Goal: Transaction & Acquisition: Purchase product/service

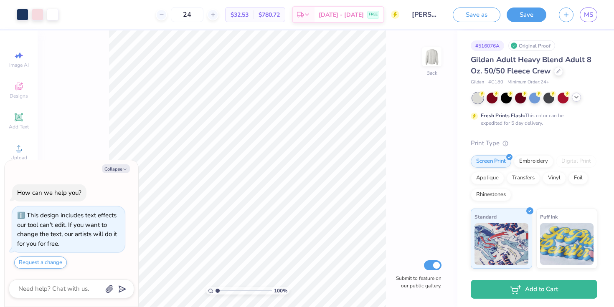
click at [574, 100] on icon at bounding box center [576, 97] width 7 height 7
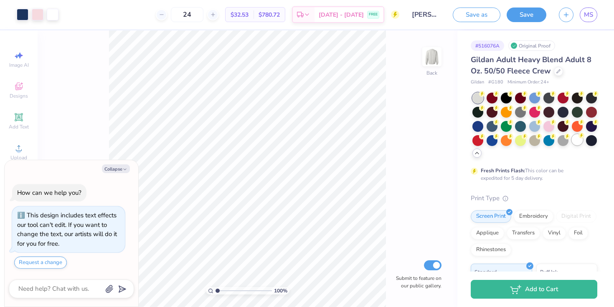
click at [578, 142] on div at bounding box center [577, 139] width 11 height 11
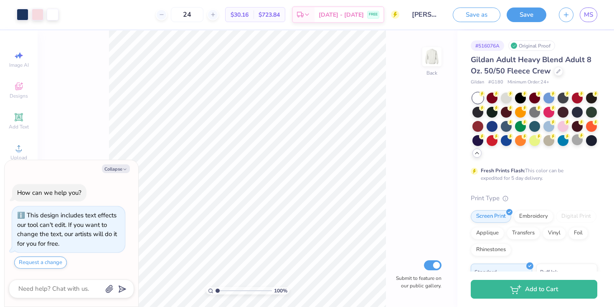
click at [482, 101] on div at bounding box center [477, 98] width 11 height 11
click at [508, 100] on div at bounding box center [506, 97] width 11 height 11
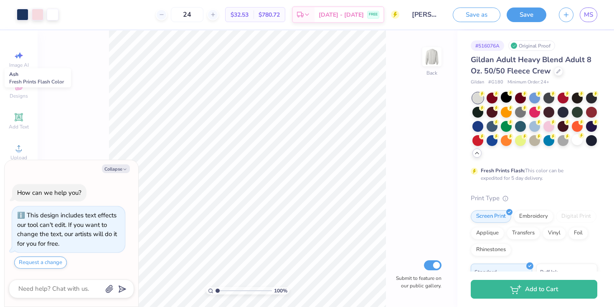
click at [483, 98] on div at bounding box center [477, 98] width 11 height 11
click at [558, 74] on div at bounding box center [558, 70] width 9 height 9
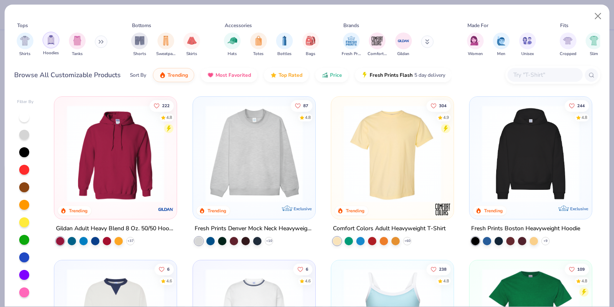
click at [57, 46] on div "Hoodies" at bounding box center [51, 44] width 17 height 25
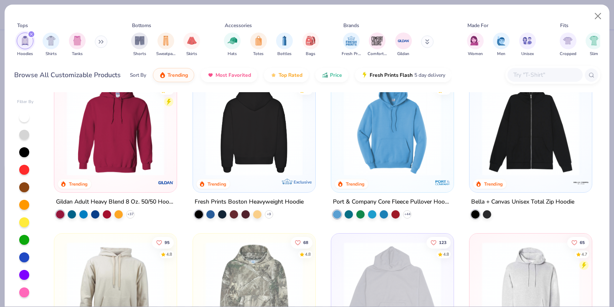
scroll to position [27, 0]
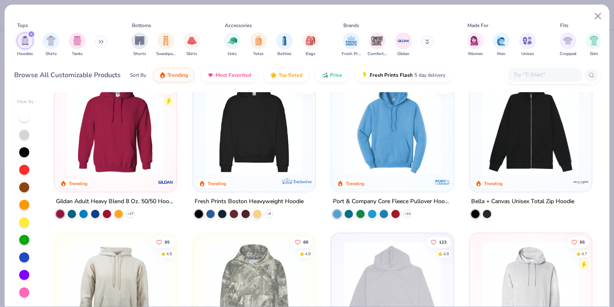
click at [267, 158] on img at bounding box center [254, 126] width 106 height 97
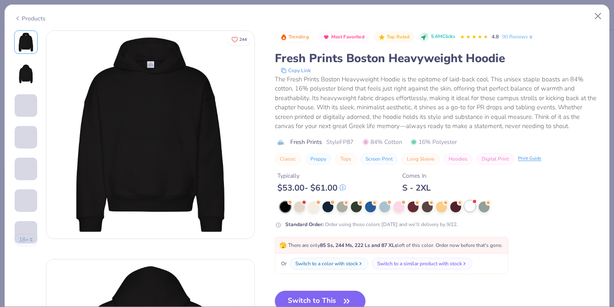
click at [470, 205] on div at bounding box center [469, 206] width 11 height 11
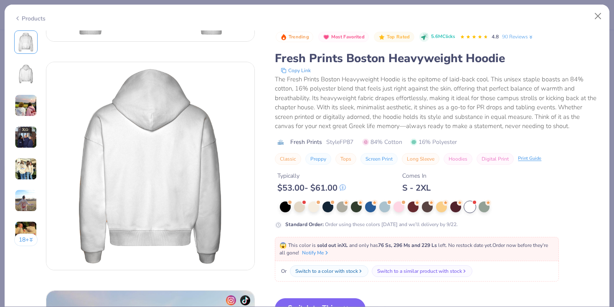
scroll to position [198, 0]
click at [353, 299] on button "Switch to This" at bounding box center [320, 308] width 91 height 21
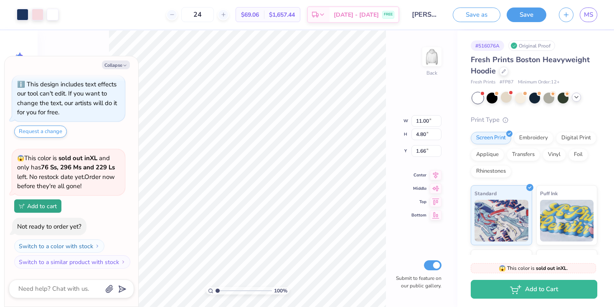
type textarea "x"
type input "3.74"
type textarea "x"
type input "12.86"
type input "5.61"
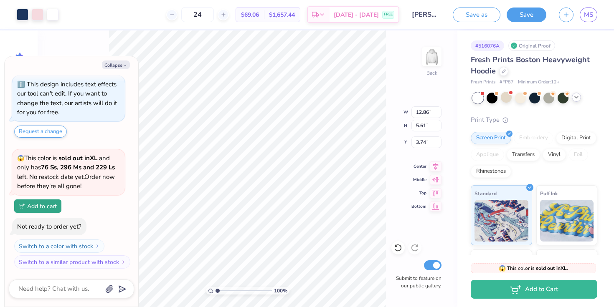
type textarea "x"
type input "3.56"
click at [544, 15] on button "Save" at bounding box center [526, 13] width 40 height 15
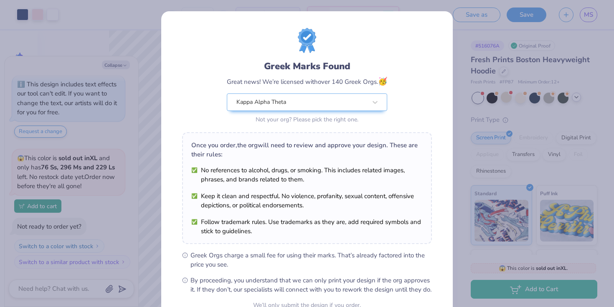
click at [148, 109] on div "Greek Marks Found Great news! We’re licensed with over 140 Greek Orgs. 🥳 Kappa …" at bounding box center [307, 153] width 614 height 307
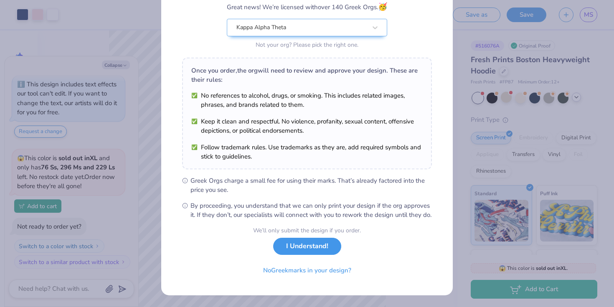
click at [321, 248] on button "I Understand!" at bounding box center [307, 246] width 68 height 17
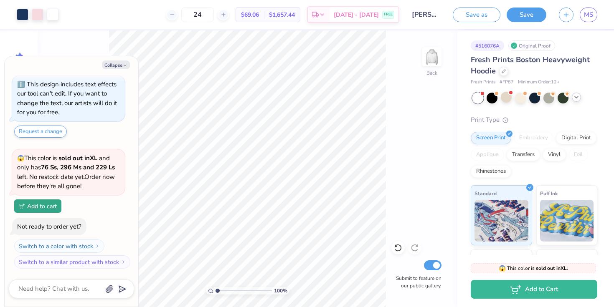
scroll to position [0, 0]
click at [576, 97] on polyline at bounding box center [575, 97] width 3 height 2
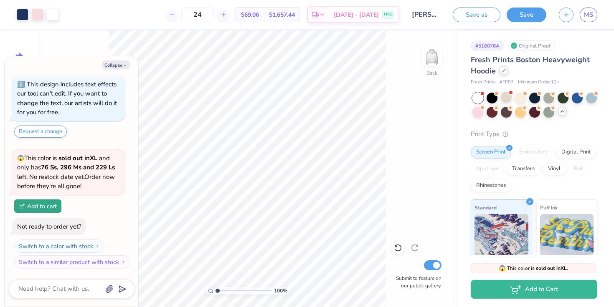
click at [502, 72] on icon at bounding box center [503, 70] width 4 height 4
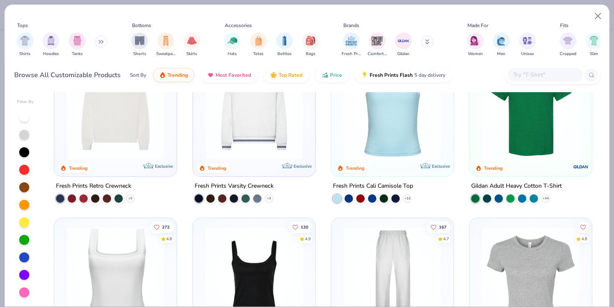
scroll to position [140, 0]
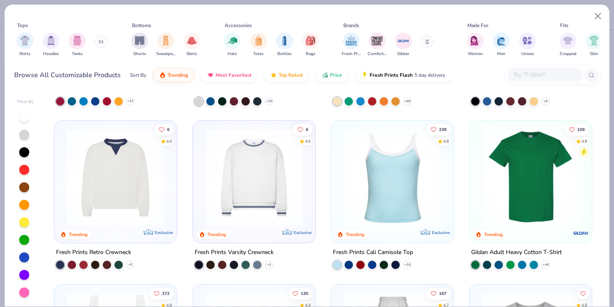
click at [127, 179] on img at bounding box center [116, 177] width 106 height 97
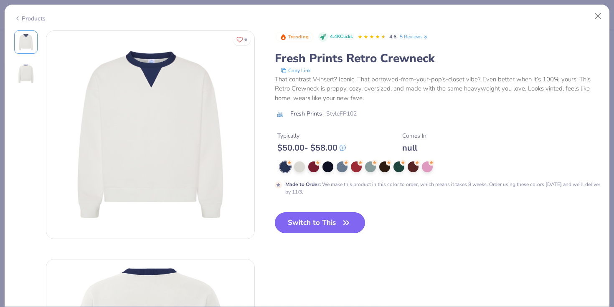
click at [299, 220] on button "Switch to This" at bounding box center [320, 222] width 91 height 21
type textarea "x"
type input "50"
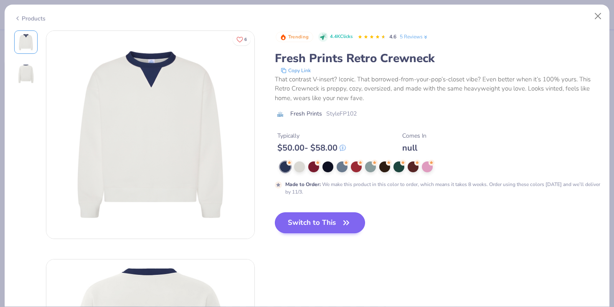
scroll to position [97, 0]
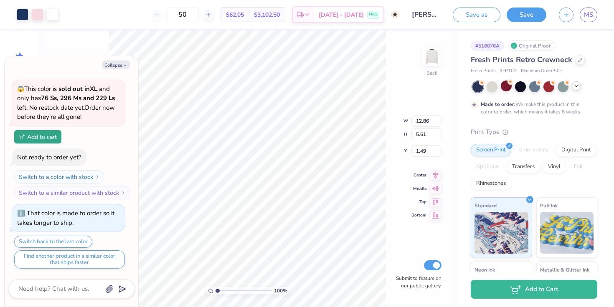
type textarea "x"
type input "1.46"
click at [535, 15] on button "Save" at bounding box center [526, 13] width 40 height 15
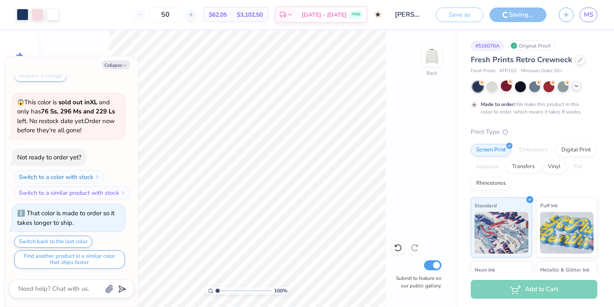
type textarea "x"
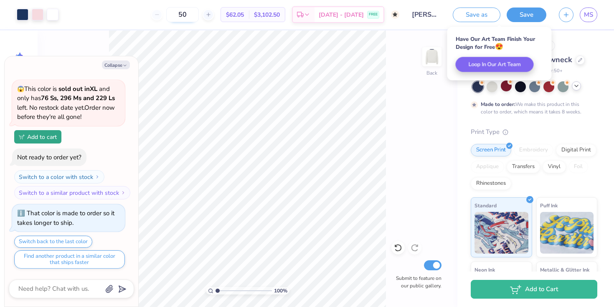
drag, startPoint x: 192, startPoint y: 16, endPoint x: 171, endPoint y: 15, distance: 21.3
click at [171, 15] on input "50" at bounding box center [182, 14] width 33 height 15
type input "100"
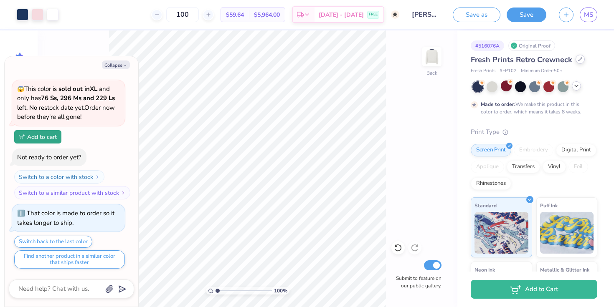
click at [579, 63] on div at bounding box center [579, 59] width 9 height 9
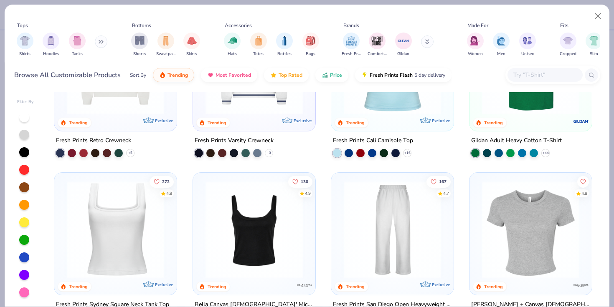
scroll to position [253, 0]
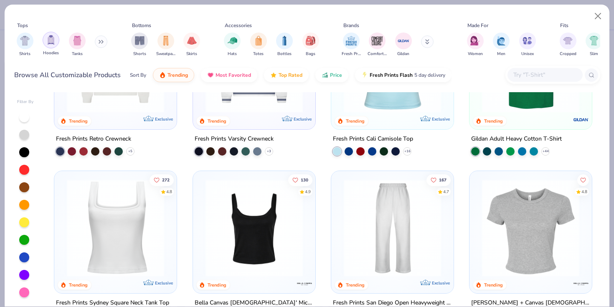
click at [53, 38] on img "filter for Hoodies" at bounding box center [50, 40] width 9 height 10
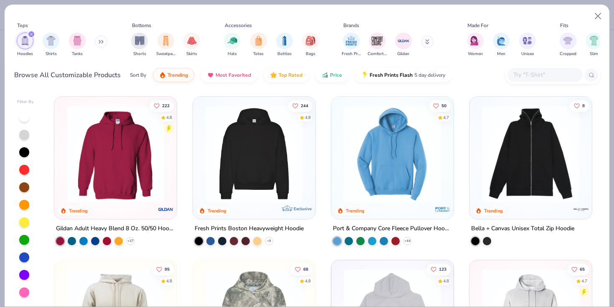
click at [337, 80] on div "Sort By Trending Most Favorited Top Rated Price Fresh Prints Flash 5 day delive…" at bounding box center [290, 74] width 321 height 23
click at [328, 81] on div "Sort By Trending Most Favorited Top Rated Price Fresh Prints Flash 5 day delive…" at bounding box center [290, 74] width 321 height 23
click at [333, 75] on span "Price" at bounding box center [336, 73] width 12 height 7
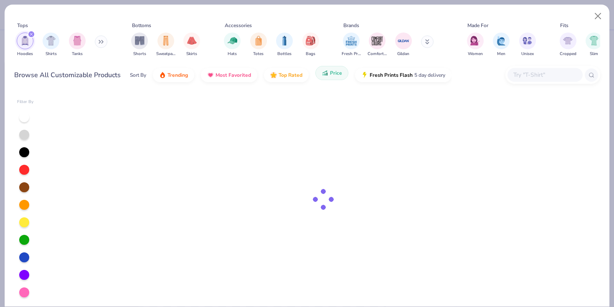
click at [333, 75] on span "Price" at bounding box center [336, 73] width 12 height 7
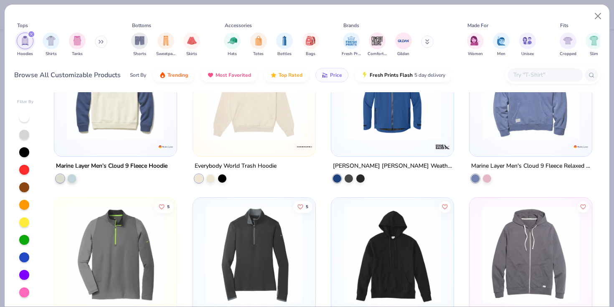
scroll to position [560, 0]
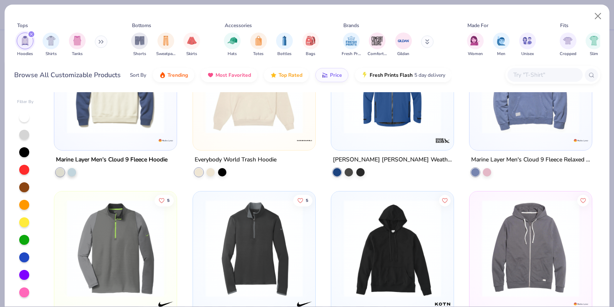
click at [238, 134] on div at bounding box center [254, 87] width 114 height 110
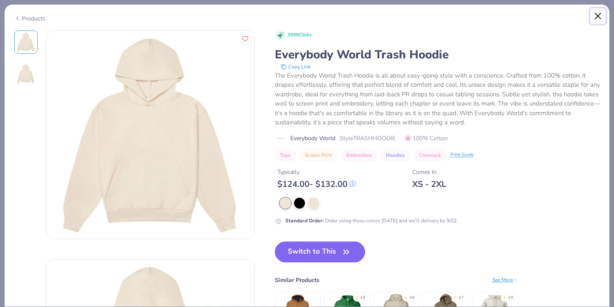
click at [598, 19] on button "Close" at bounding box center [598, 16] width 16 height 16
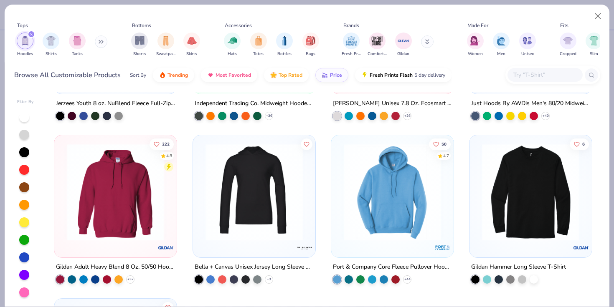
scroll to position [5201, 0]
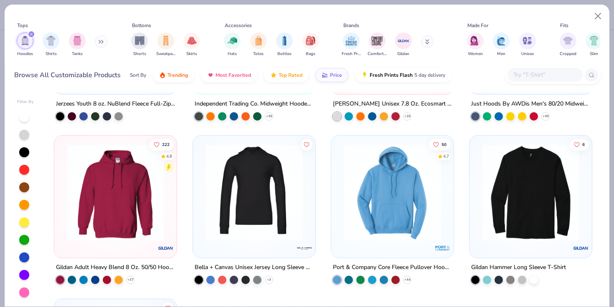
click at [162, 194] on img at bounding box center [116, 192] width 106 height 97
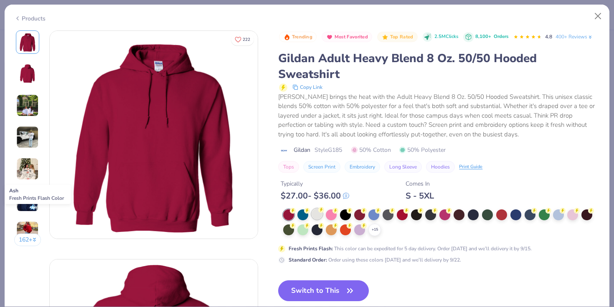
click at [315, 218] on div at bounding box center [316, 214] width 11 height 11
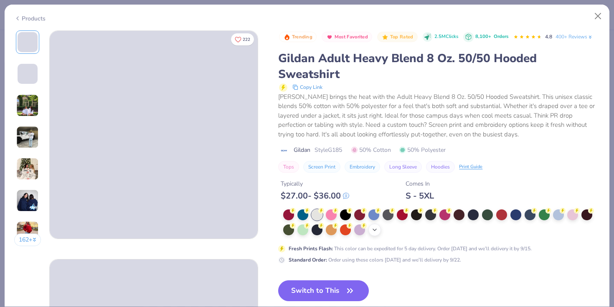
click at [376, 233] on icon at bounding box center [374, 230] width 7 height 7
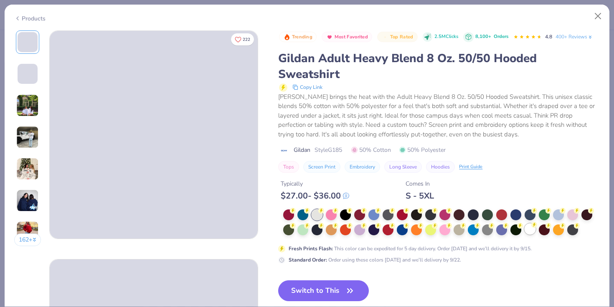
click at [534, 229] on div at bounding box center [529, 229] width 11 height 11
click at [331, 293] on button "Switch to This" at bounding box center [323, 291] width 91 height 21
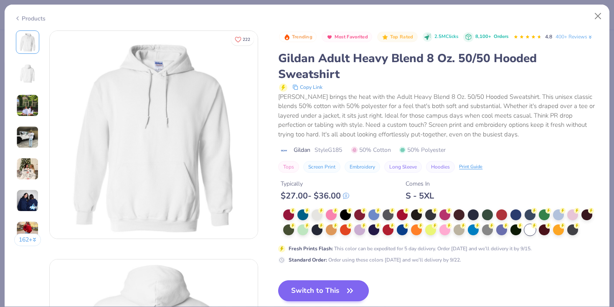
type textarea "x"
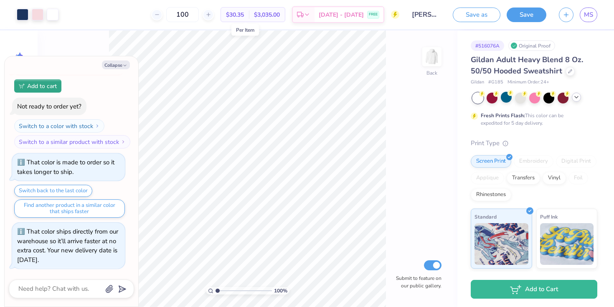
click at [240, 16] on span "$30.35" at bounding box center [235, 14] width 18 height 9
click at [244, 16] on span "$30.35" at bounding box center [235, 14] width 18 height 9
click at [199, 15] on input "100" at bounding box center [182, 14] width 33 height 15
type input "110"
type textarea "x"
